Goal: Information Seeking & Learning: Find contact information

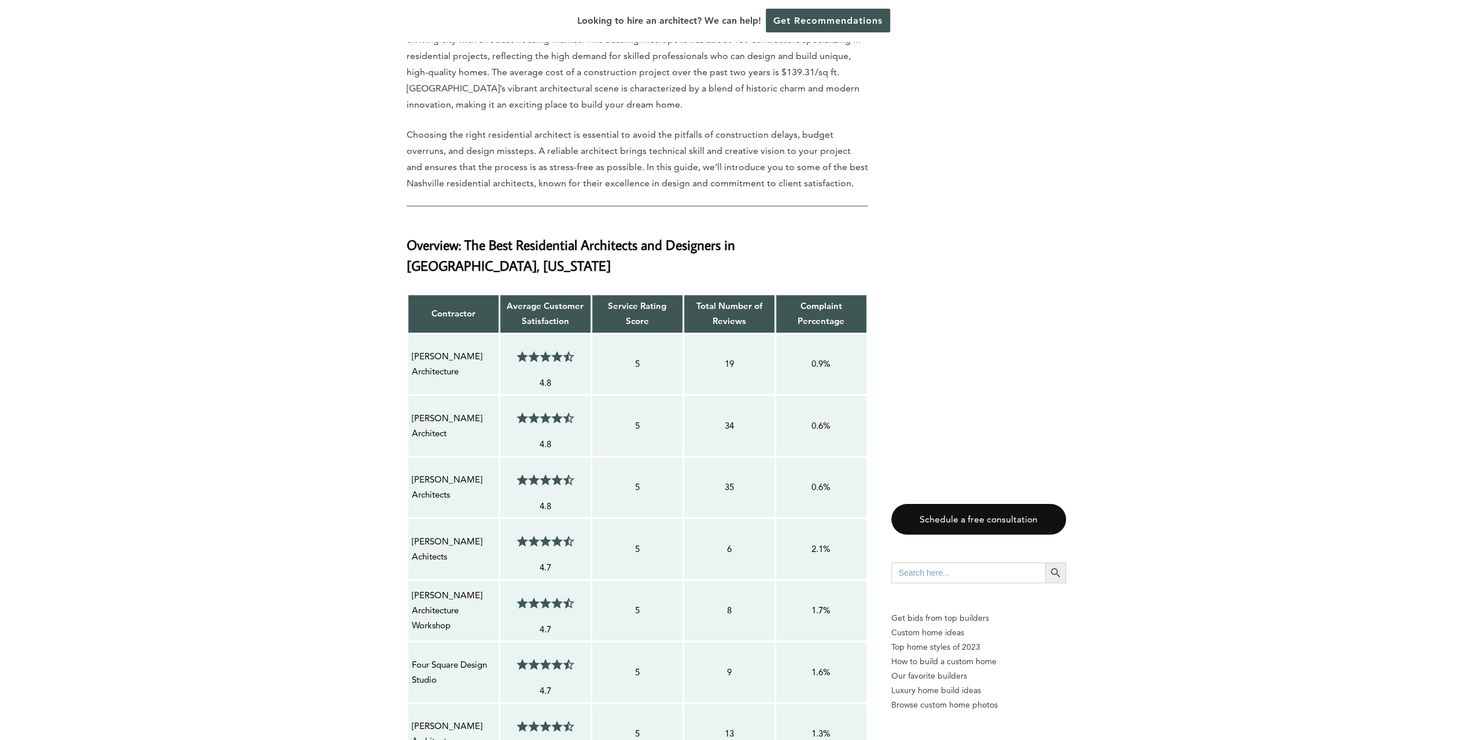
scroll to position [809, 0]
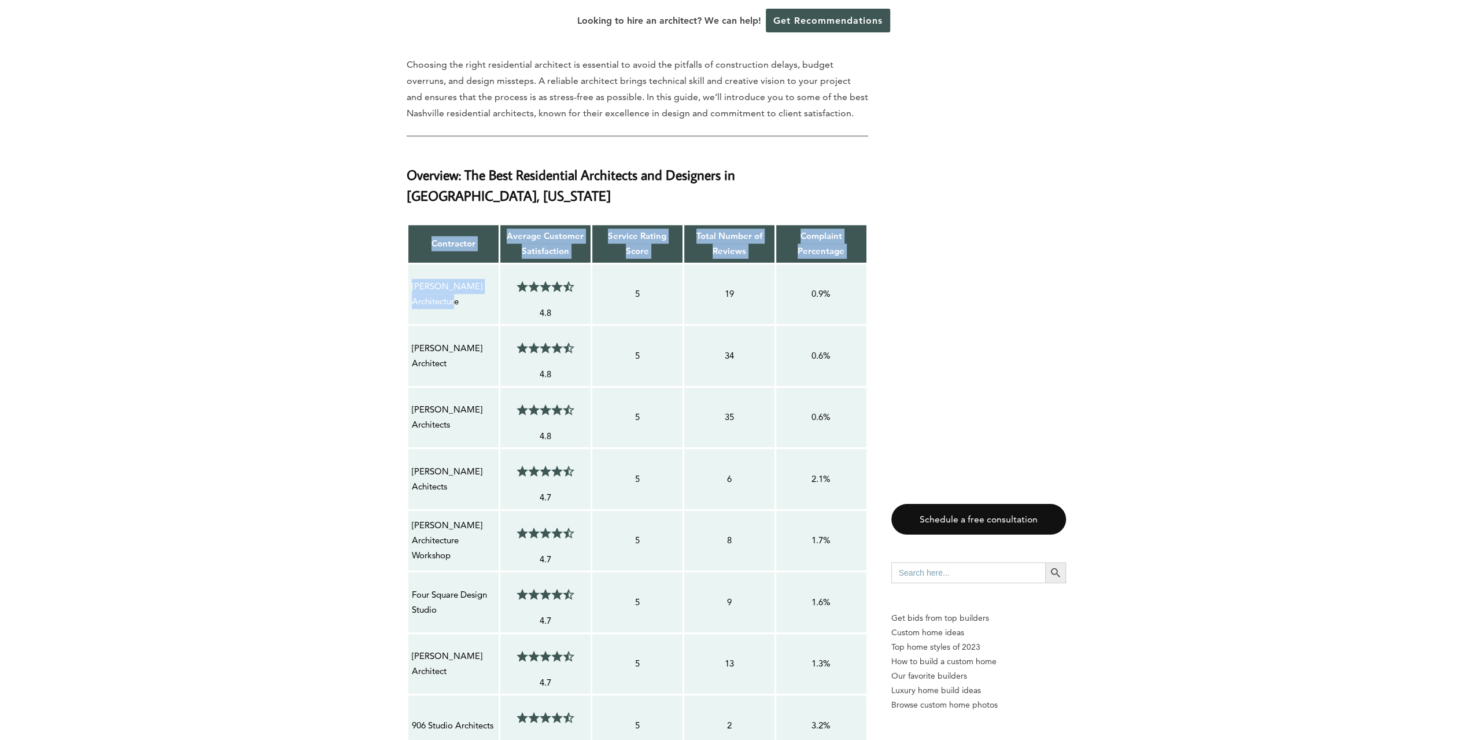
drag, startPoint x: 463, startPoint y: 276, endPoint x: 402, endPoint y: 269, distance: 61.1
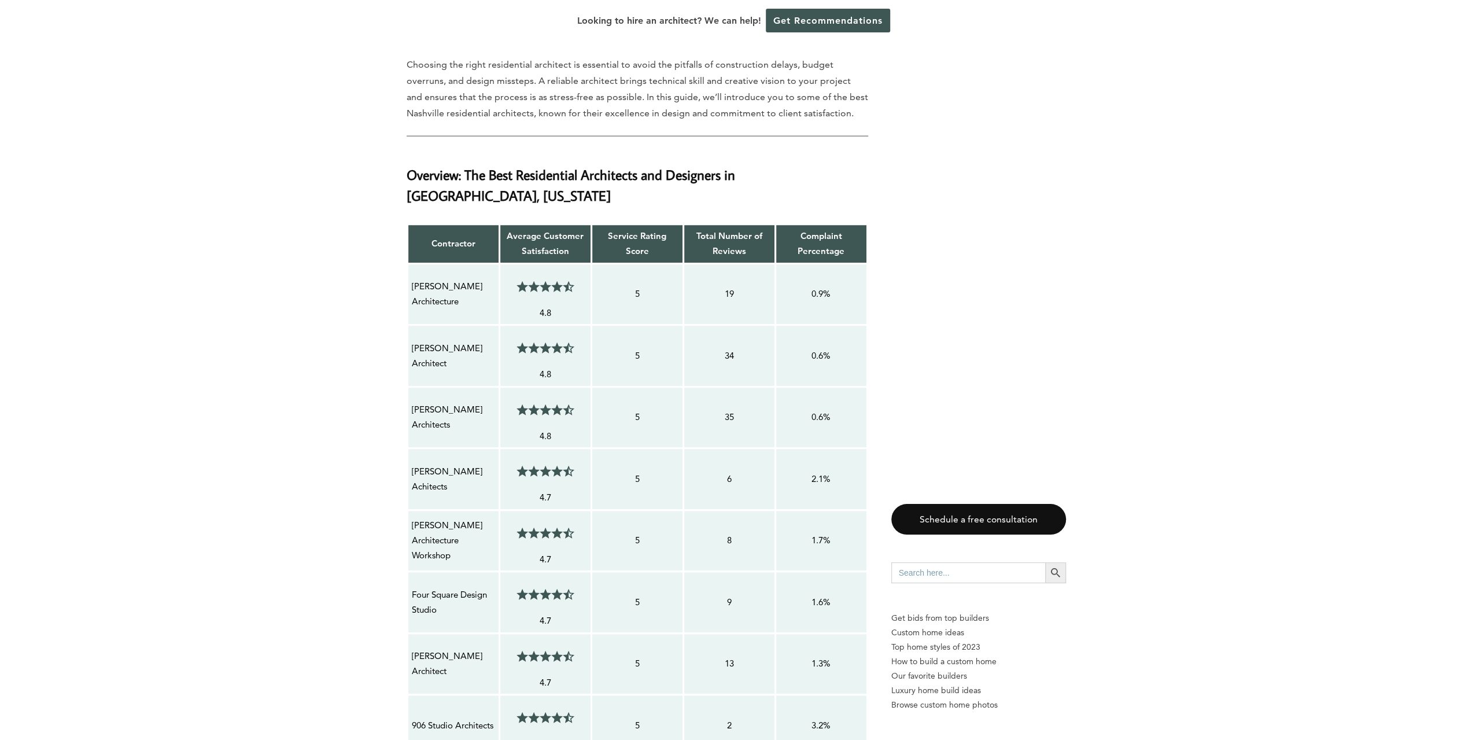
drag, startPoint x: 456, startPoint y: 279, endPoint x: 408, endPoint y: 266, distance: 49.6
click at [408, 266] on td "[PERSON_NAME] Architecture" at bounding box center [453, 294] width 92 height 62
copy p "[PERSON_NAME] Architecture"
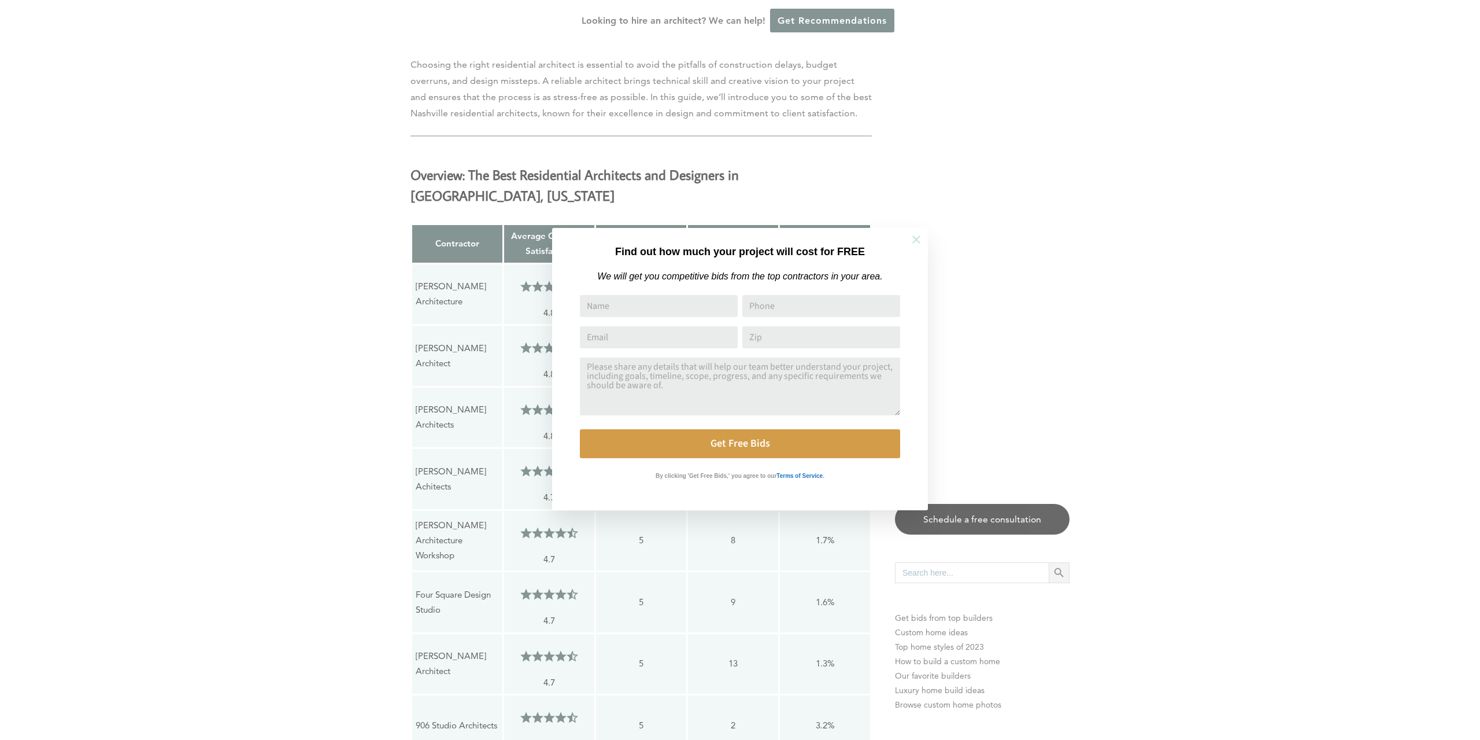
click at [918, 238] on icon at bounding box center [916, 239] width 8 height 8
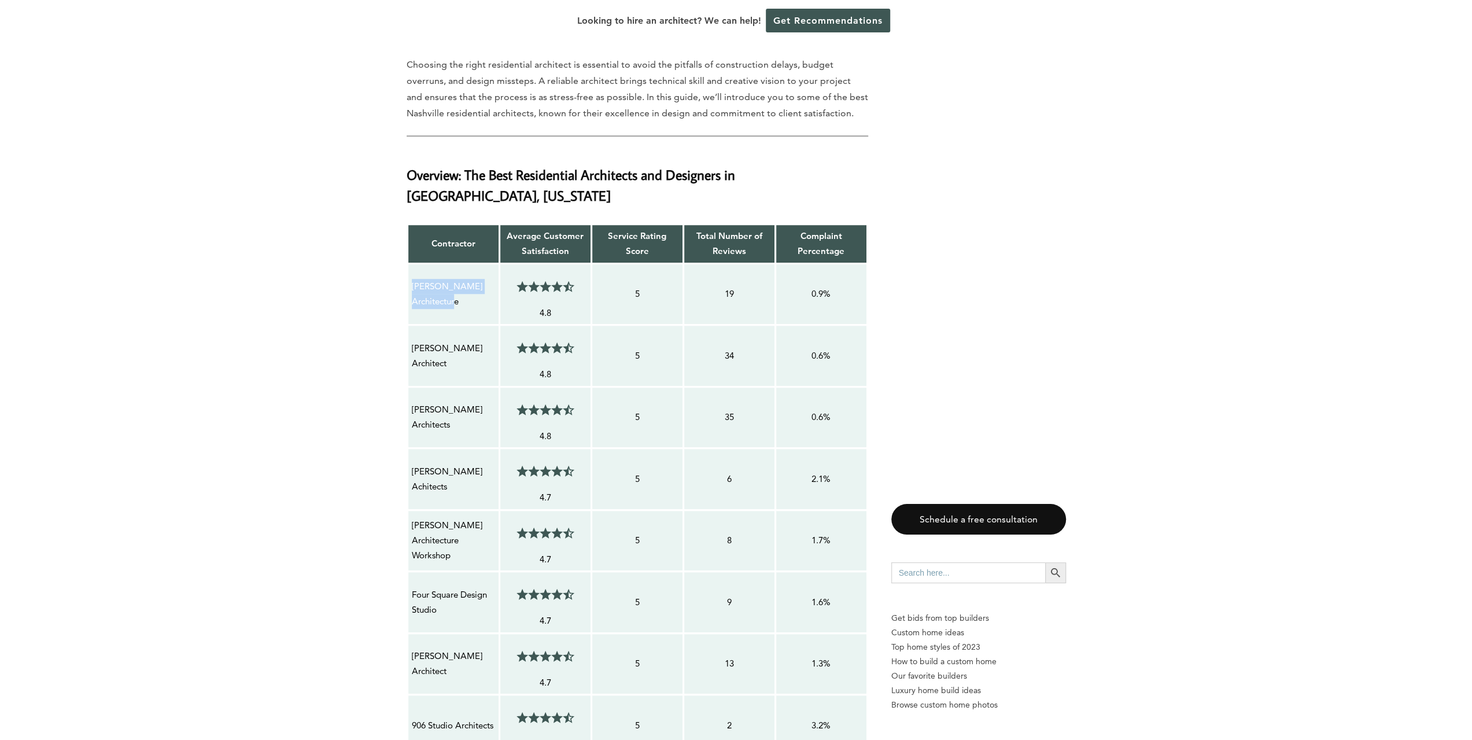
drag, startPoint x: 456, startPoint y: 282, endPoint x: 408, endPoint y: 263, distance: 51.1
click at [408, 263] on td "[PERSON_NAME] Architecture" at bounding box center [453, 294] width 92 height 62
copy p "[PERSON_NAME] Architecture"
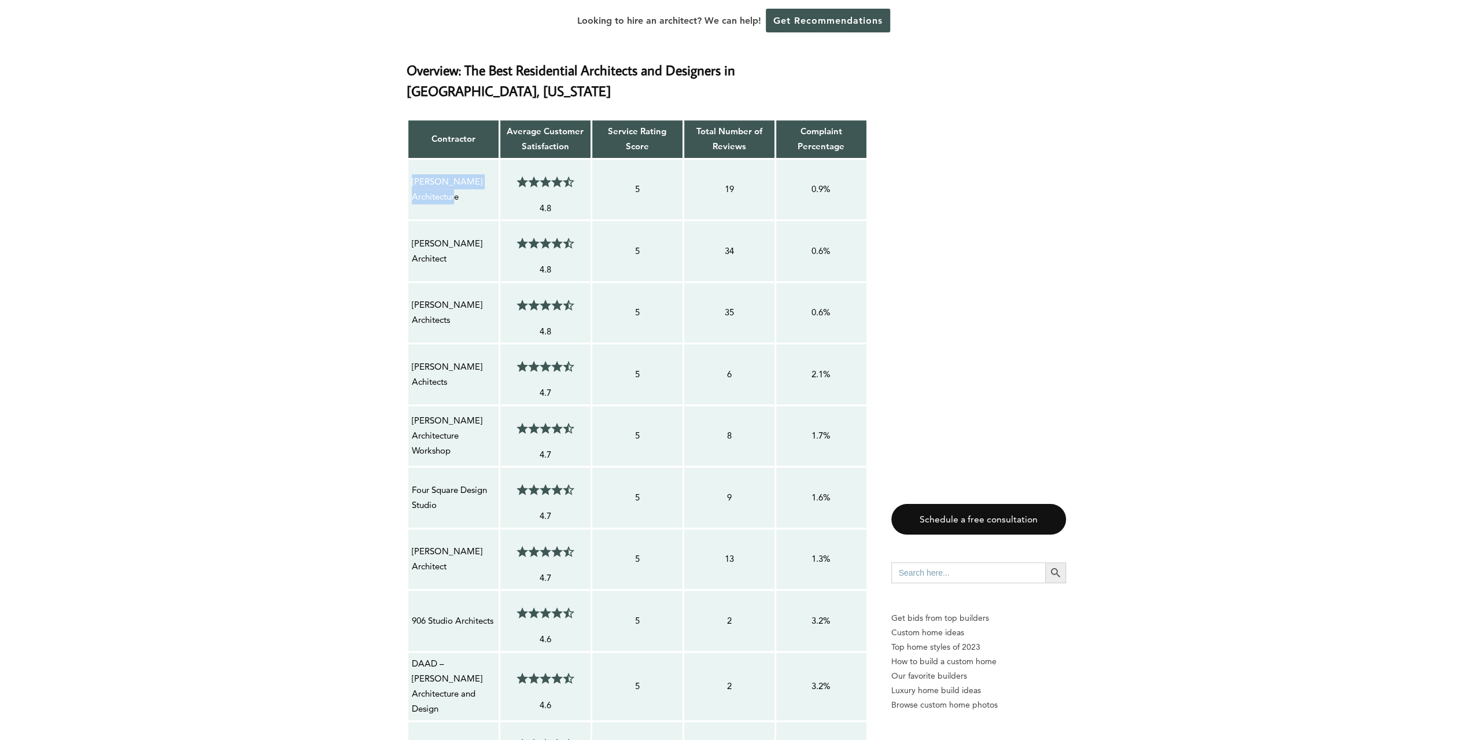
scroll to position [925, 0]
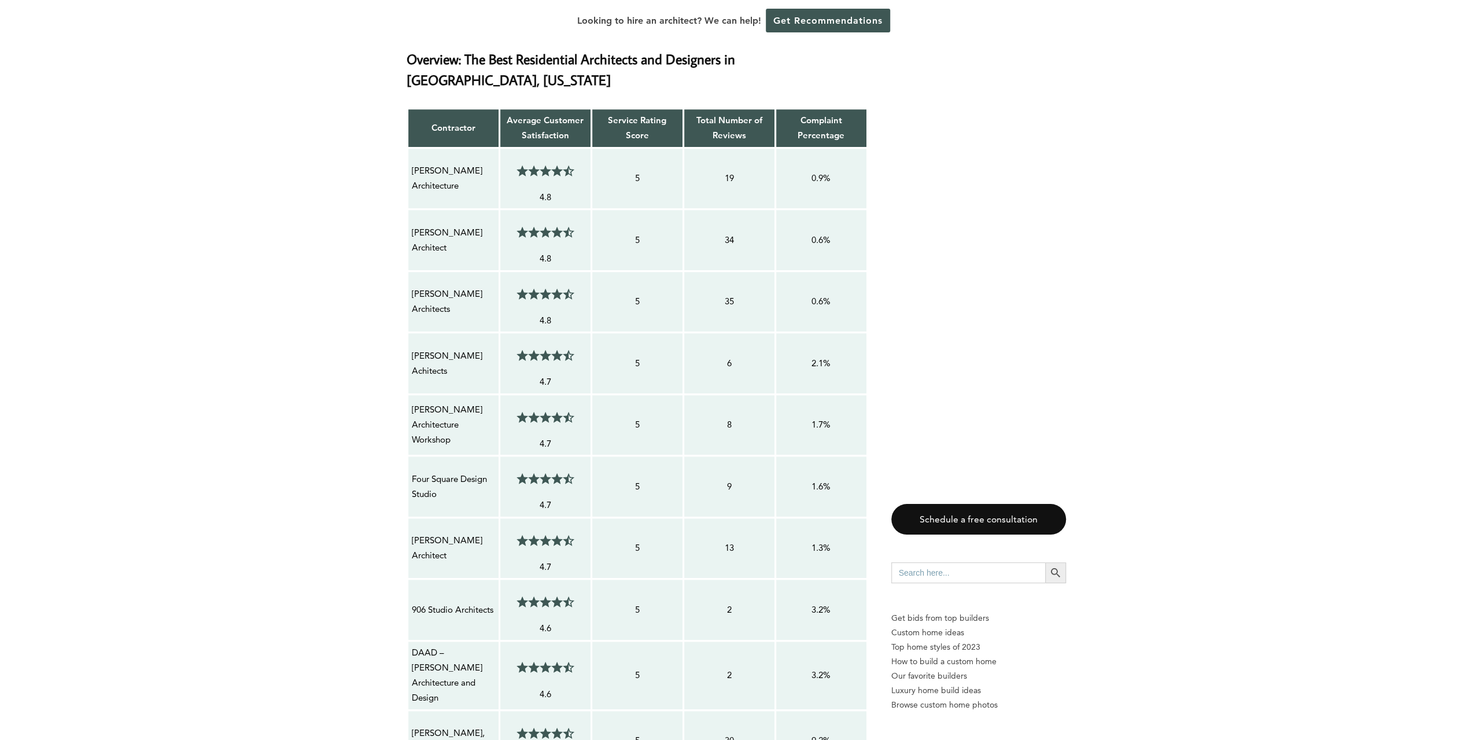
drag, startPoint x: 310, startPoint y: 386, endPoint x: 313, endPoint y: 380, distance: 6.7
drag, startPoint x: 449, startPoint y: 219, endPoint x: 407, endPoint y: 216, distance: 41.7
click at [407, 216] on td "[PERSON_NAME] Architect" at bounding box center [453, 240] width 92 height 62
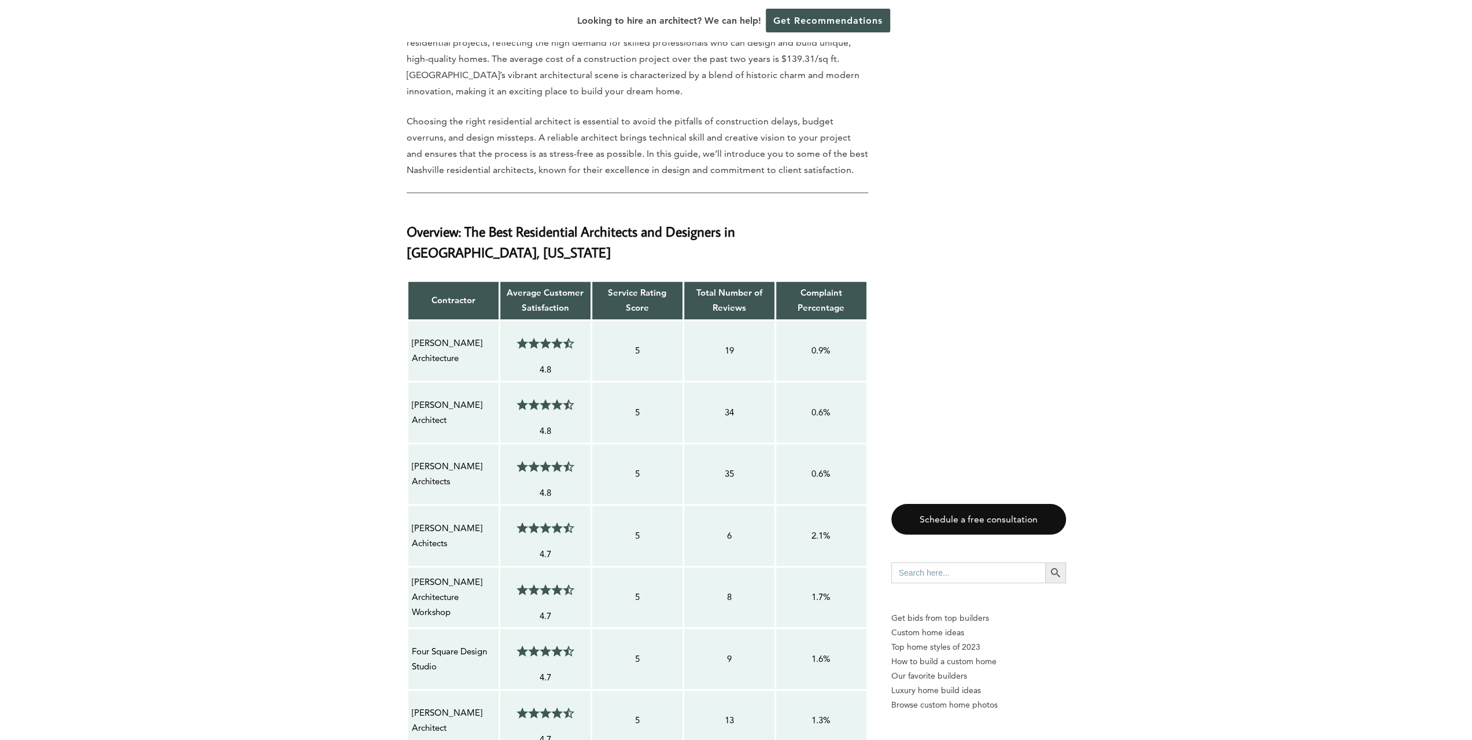
scroll to position [752, 0]
copy p "[PERSON_NAME] Architect"
drag, startPoint x: 460, startPoint y: 458, endPoint x: 413, endPoint y: 445, distance: 49.1
click at [413, 460] on p "[PERSON_NAME] Architects" at bounding box center [453, 475] width 83 height 31
copy p "[PERSON_NAME] Architects"
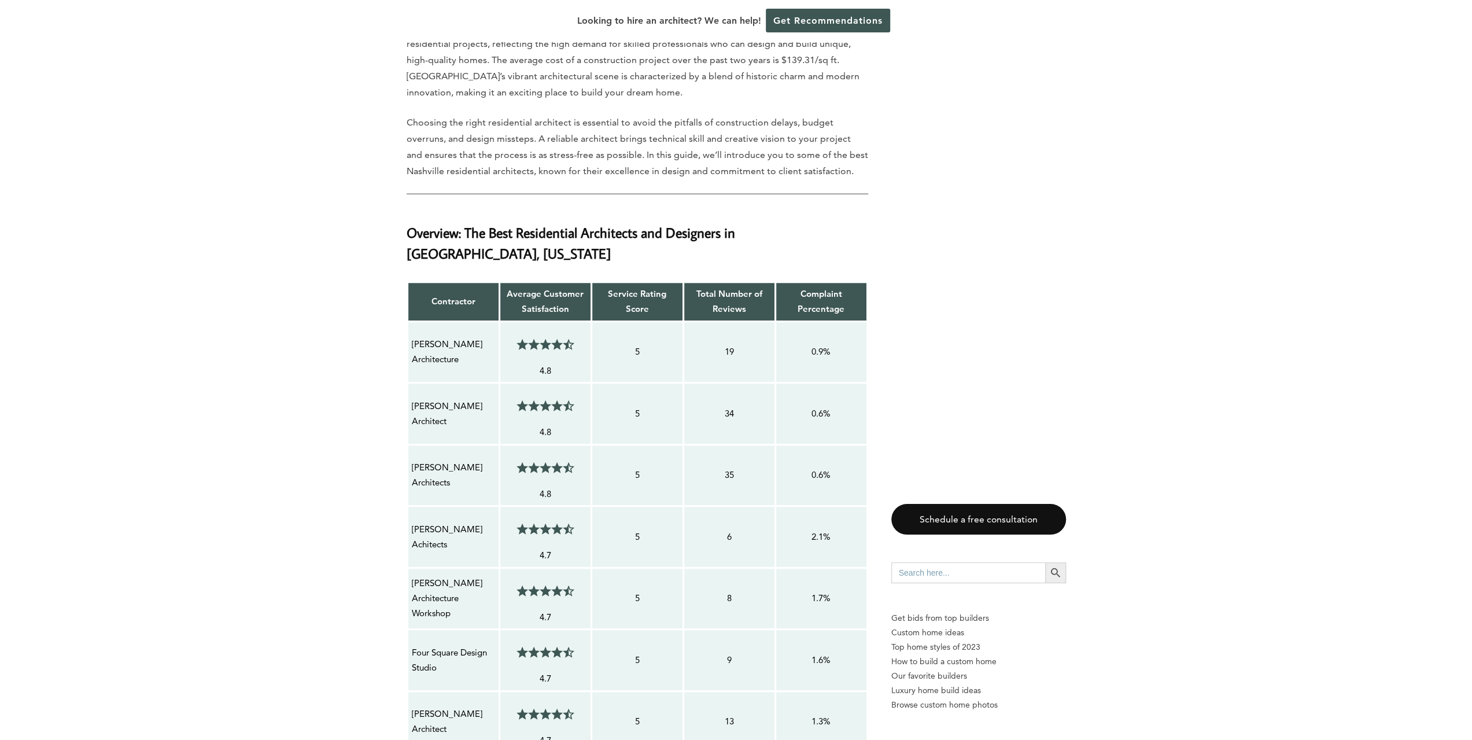
drag, startPoint x: 453, startPoint y: 520, endPoint x: 413, endPoint y: 502, distance: 43.5
click at [413, 522] on p "[PERSON_NAME] Achitects" at bounding box center [453, 537] width 83 height 31
copy p "[PERSON_NAME] Achitects"
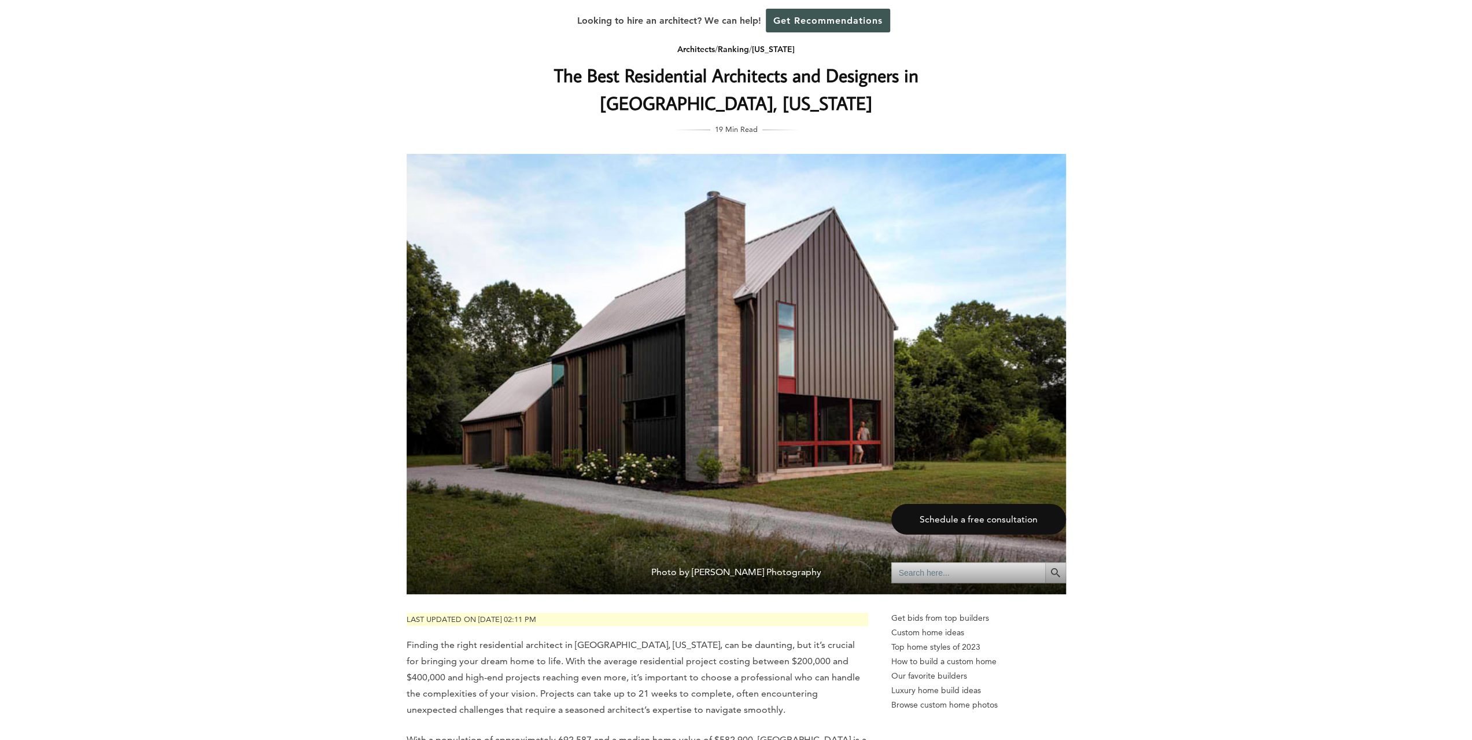
scroll to position [0, 0]
